Goal: Task Accomplishment & Management: Manage account settings

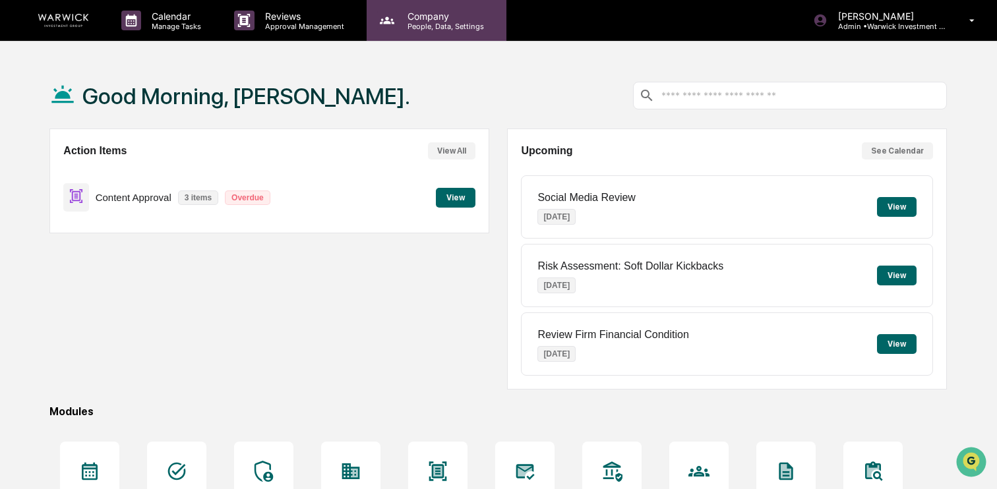
click at [447, 20] on p "Company" at bounding box center [444, 16] width 94 height 11
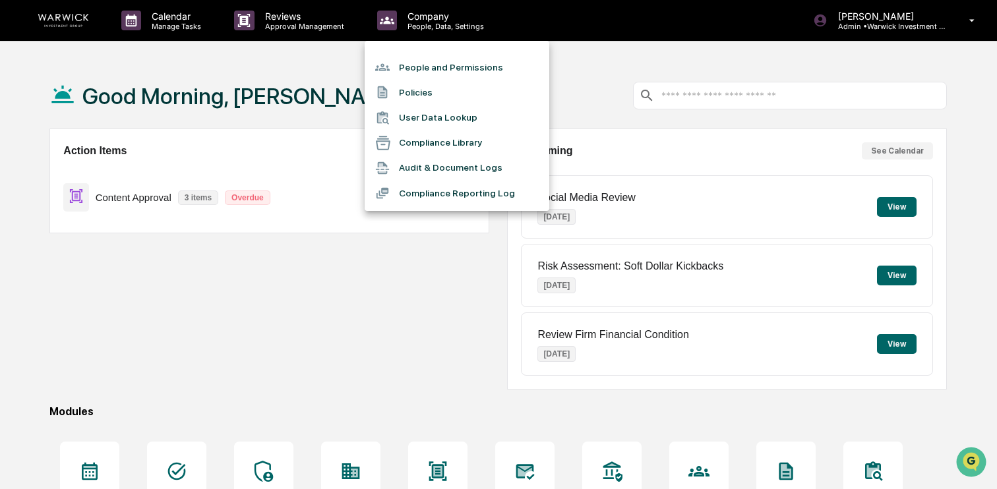
click at [447, 71] on li "People and Permissions" at bounding box center [457, 67] width 185 height 25
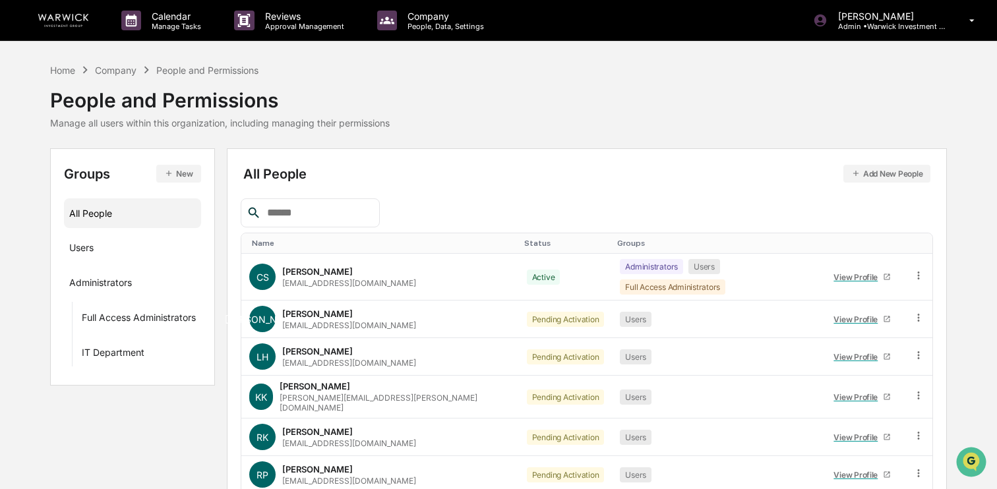
click at [351, 214] on input "text" at bounding box center [318, 213] width 112 height 17
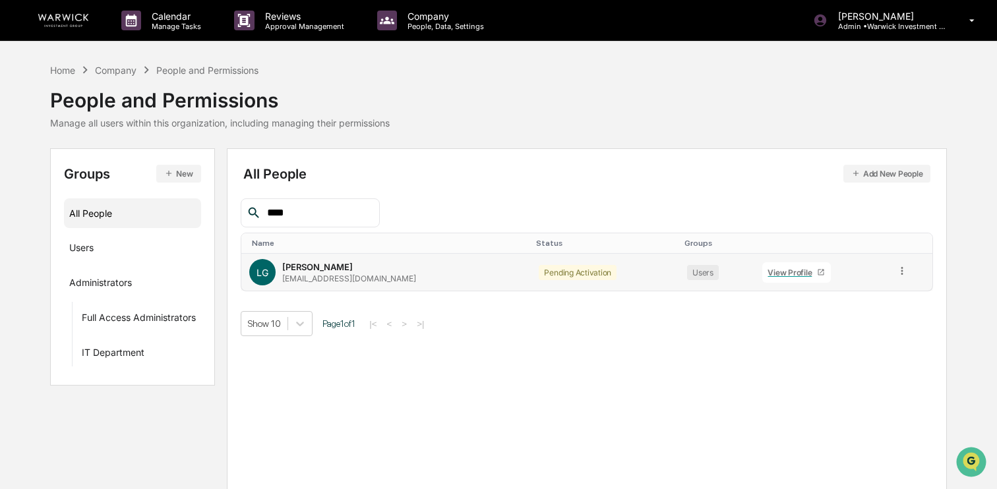
type input "****"
click at [905, 274] on icon at bounding box center [903, 271] width 13 height 13
click at [887, 316] on div "Change Status" at bounding box center [843, 319] width 110 height 16
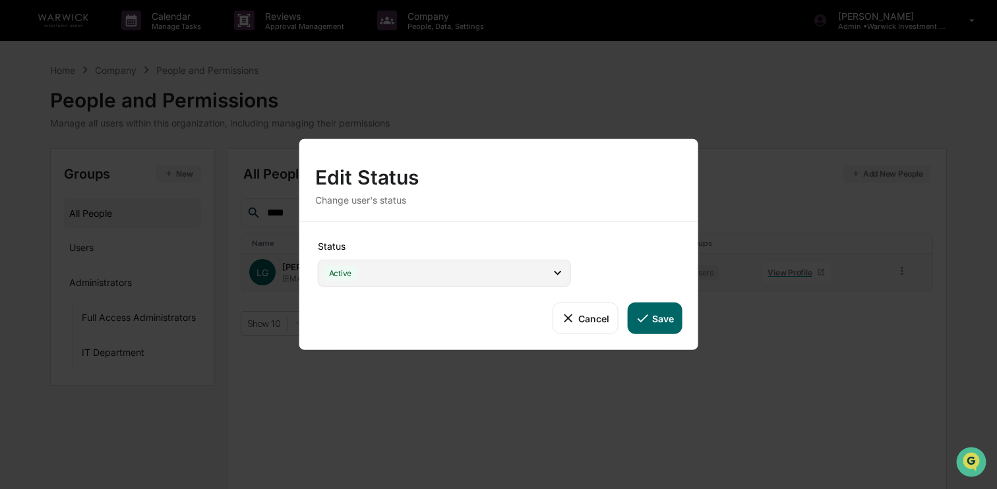
click at [471, 274] on div "Active" at bounding box center [444, 273] width 253 height 27
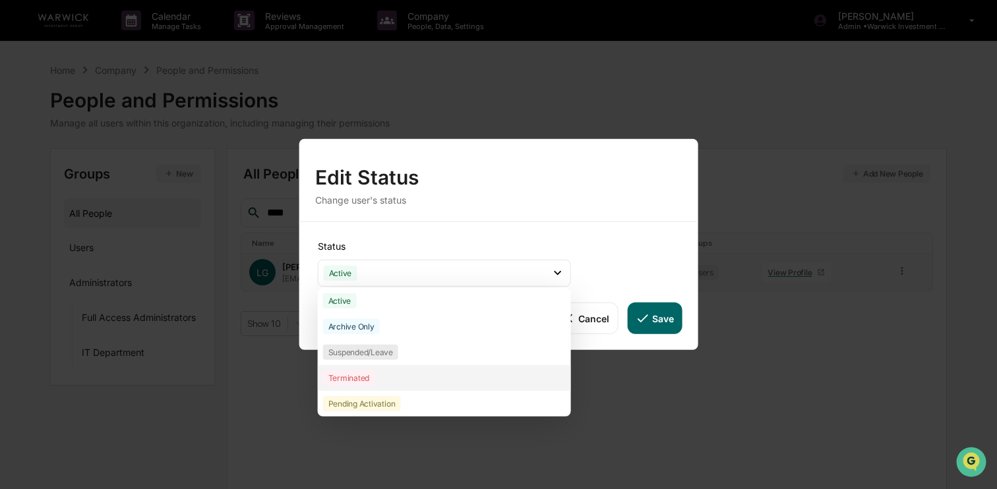
click at [408, 379] on div "Terminated" at bounding box center [444, 378] width 253 height 26
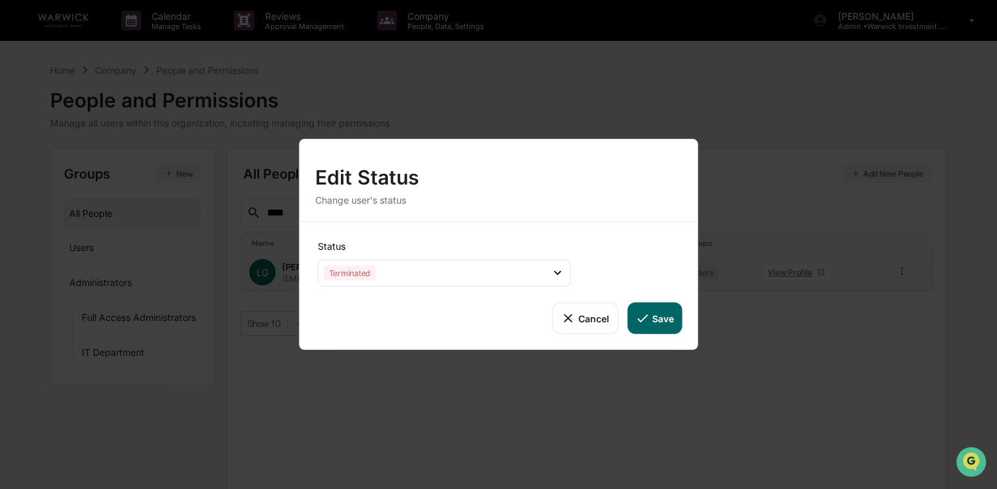
drag, startPoint x: 653, startPoint y: 324, endPoint x: 798, endPoint y: 310, distance: 145.1
click at [653, 323] on button "Save" at bounding box center [654, 319] width 55 height 32
